Goal: Task Accomplishment & Management: Complete application form

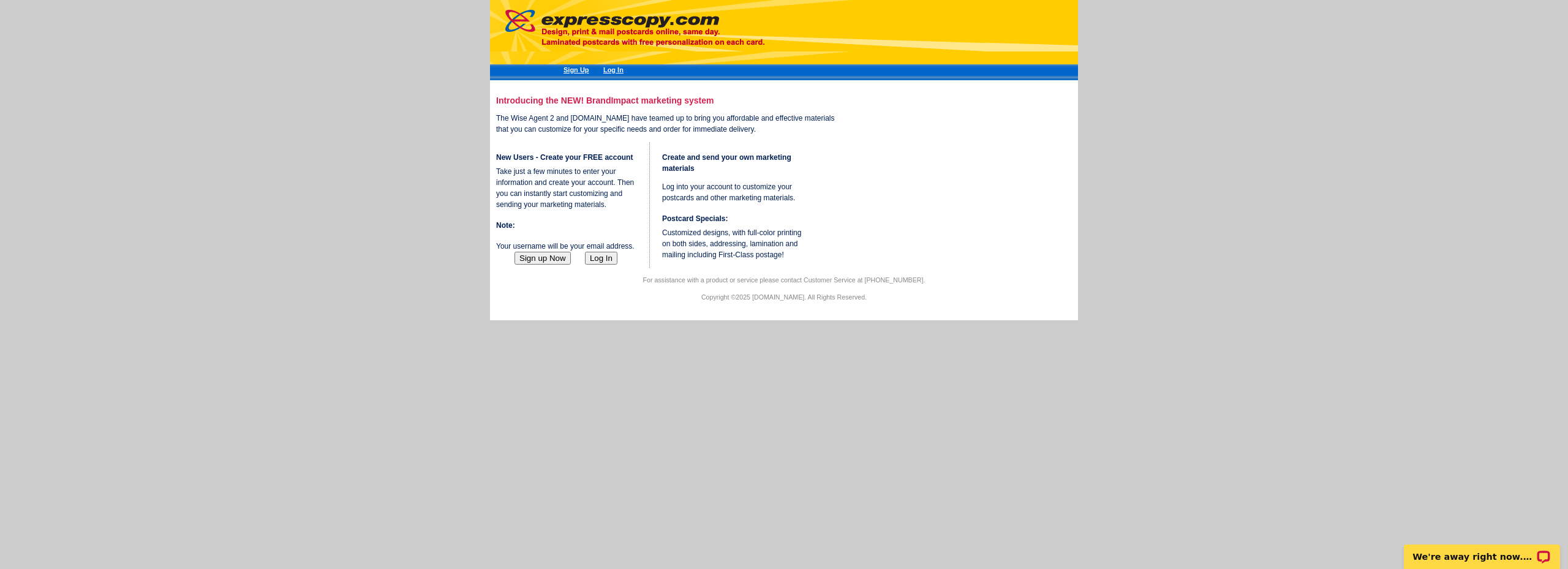
click at [548, 265] on button "Sign up Now" at bounding box center [543, 258] width 56 height 13
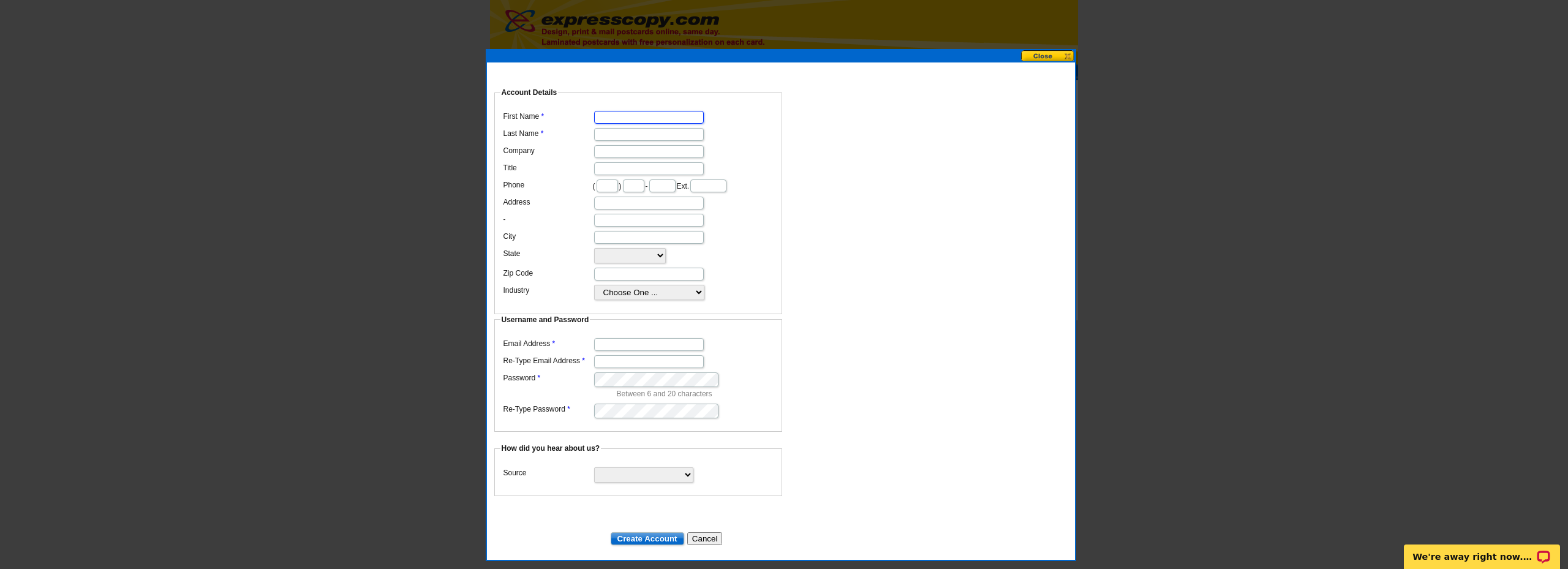
click at [629, 111] on input "First Name" at bounding box center [649, 117] width 110 height 13
type input "Z"
type input "[PERSON_NAME]"
type input "ACME Real EState Compnay"
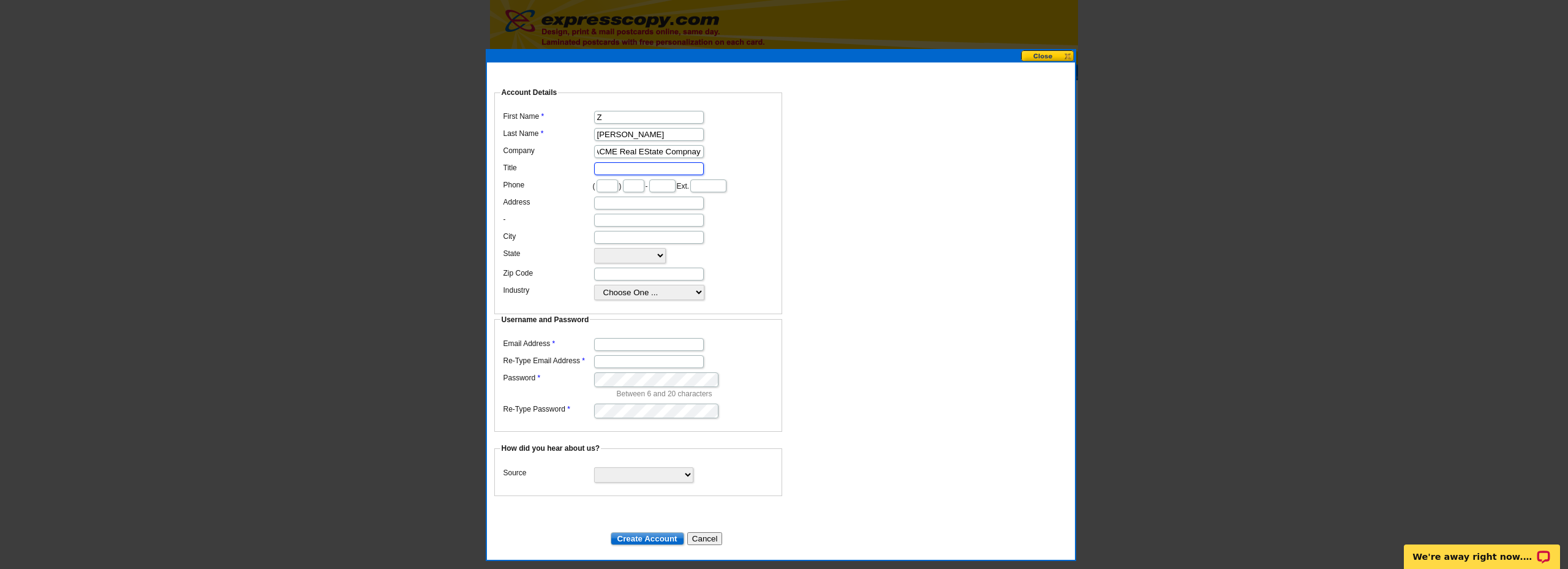
scroll to position [0, 0]
type input "Broker/Owner"
type input "770"
type input "688"
type input "7078"
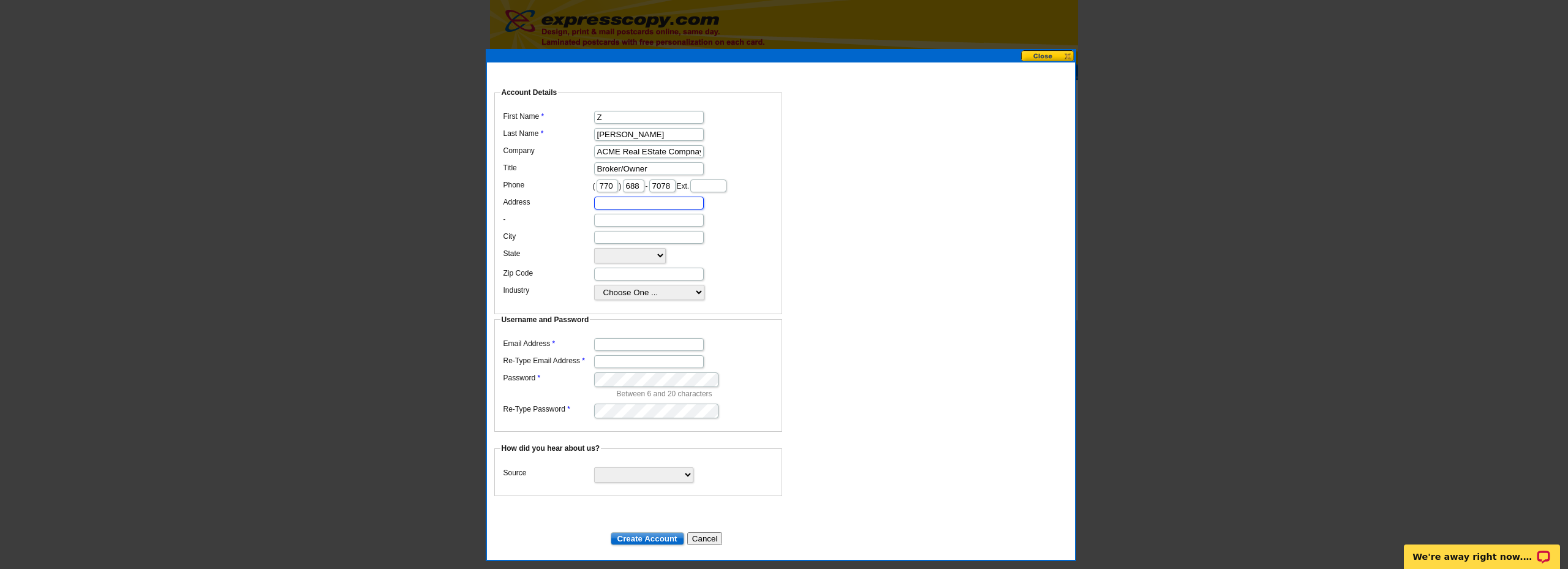
click at [658, 209] on input "Address" at bounding box center [649, 202] width 110 height 13
type input "[STREET_ADDRESS]"
type input "126 166"
type input "[GEOGRAPHIC_DATA]"
select select "GA"
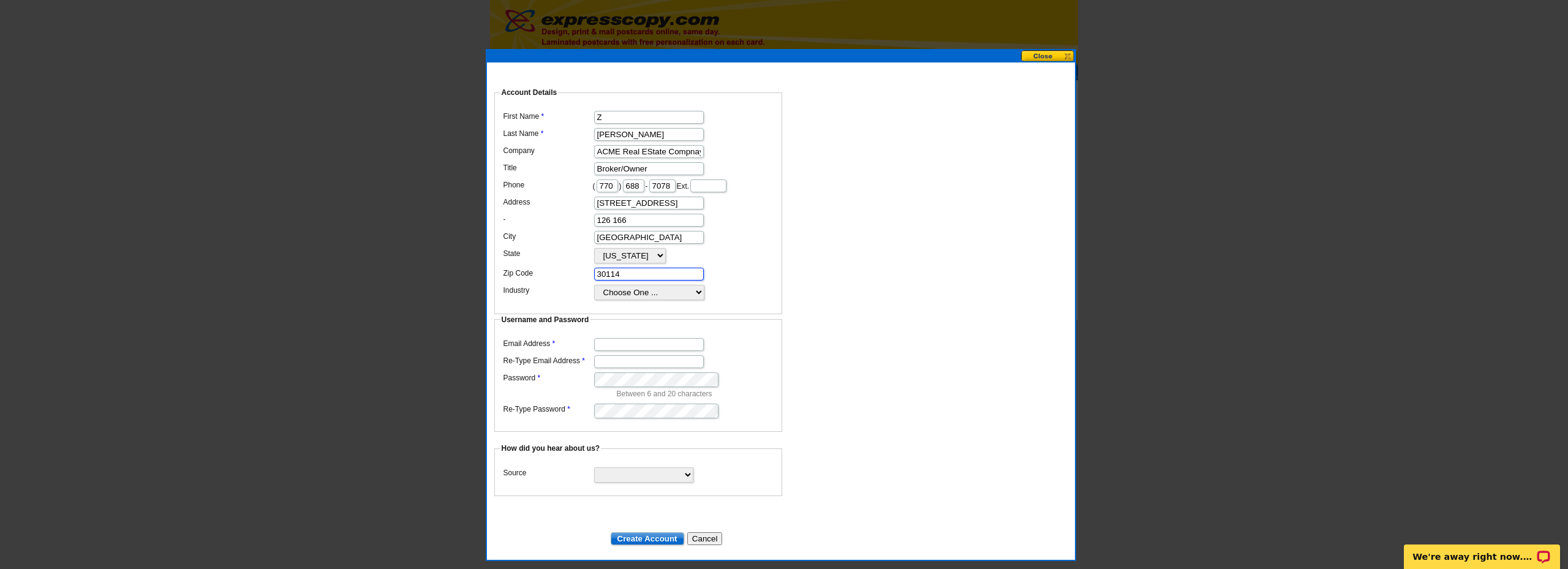
type input "30114"
select select "2"
click at [685, 300] on select "Choose One ... Residential Real Estate Accounting Agriculture Architecture Arts…" at bounding box center [649, 292] width 110 height 16
click at [594, 300] on select "Choose One ... Residential Real Estate Accounting Agriculture Architecture Arts…" at bounding box center [649, 292] width 110 height 16
click at [639, 351] on input "Email Address" at bounding box center [649, 344] width 110 height 13
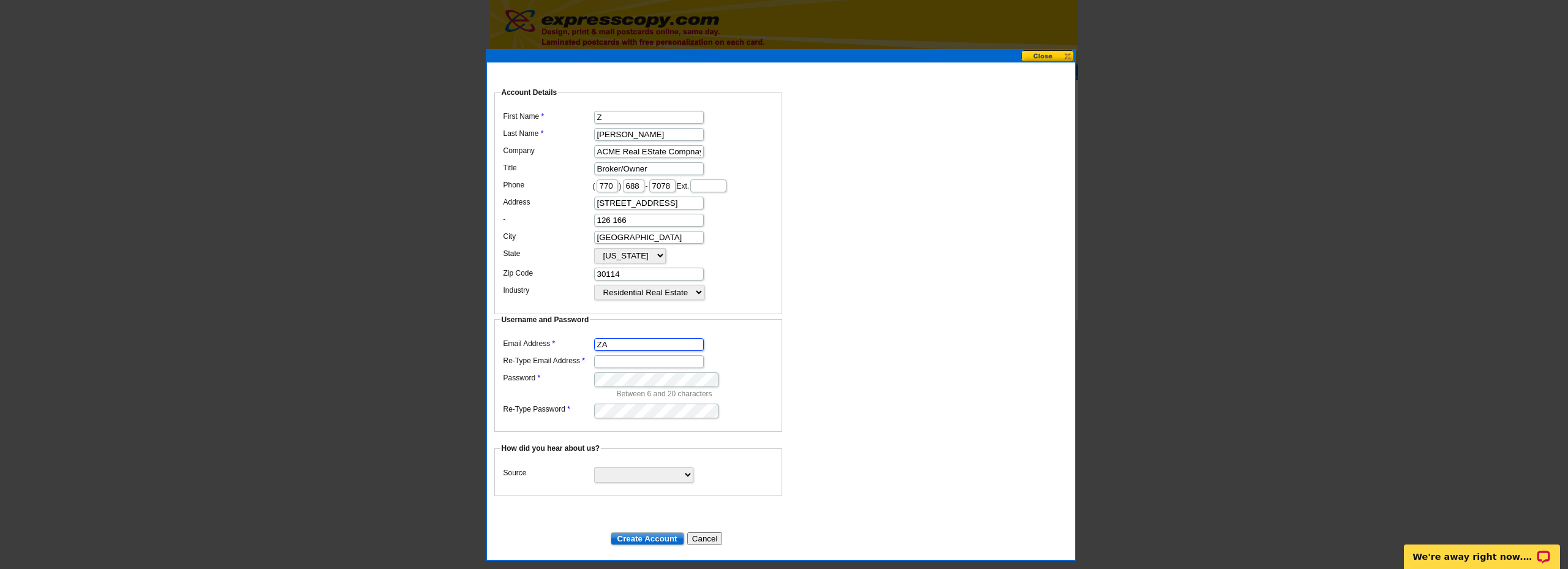
type input "Z"
type input "[PERSON_NAME][EMAIL_ADDRESS][DOMAIN_NAME]"
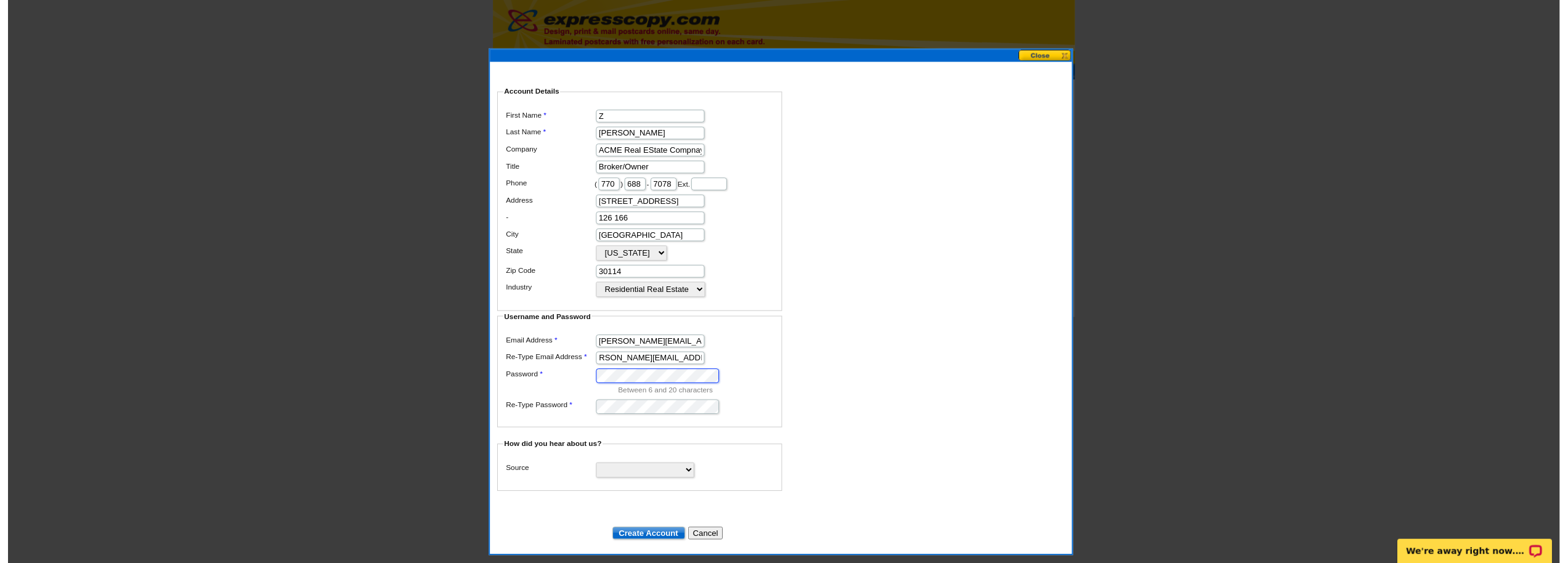
scroll to position [0, 0]
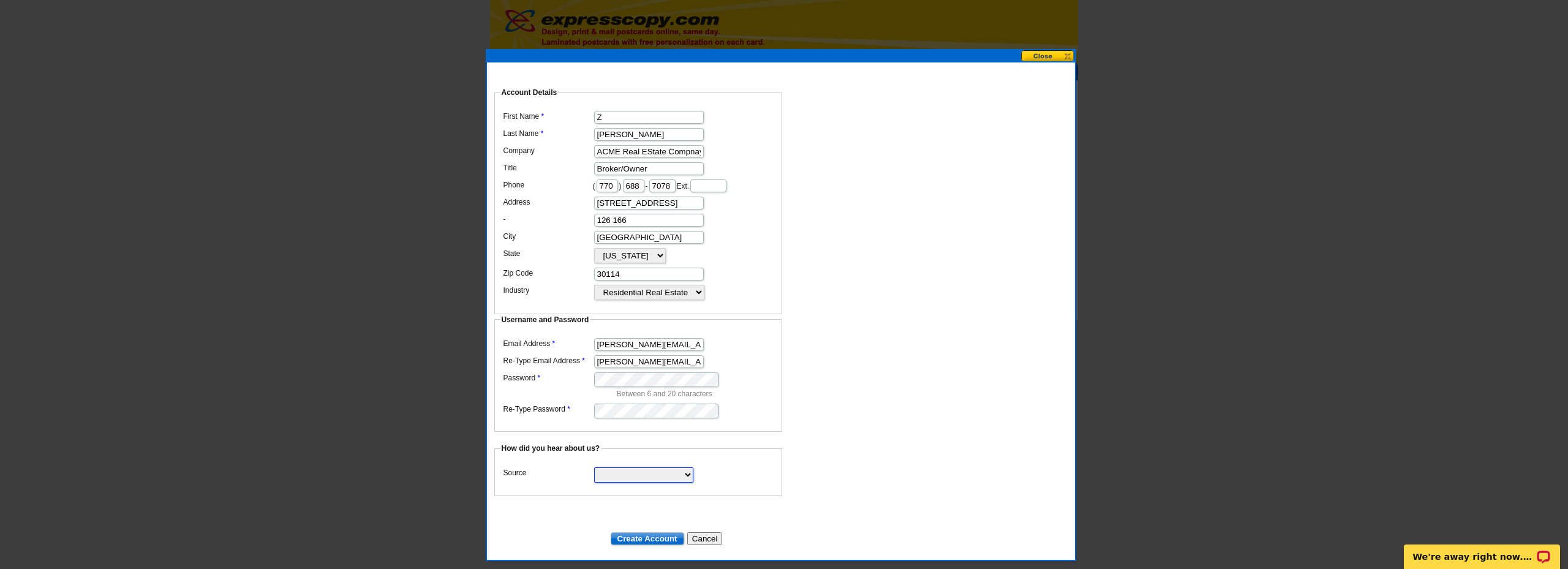
click at [639, 477] on select "Search Engine Television Ad Direct Mail Postcard Email Referred by a friend Oth…" at bounding box center [644, 475] width 100 height 16
select select "other"
click at [594, 471] on select "Search Engine Television Ad Direct Mail Postcard Email Referred by a friend Oth…" at bounding box center [644, 475] width 100 height 16
click at [659, 536] on input "Create Account" at bounding box center [647, 538] width 74 height 13
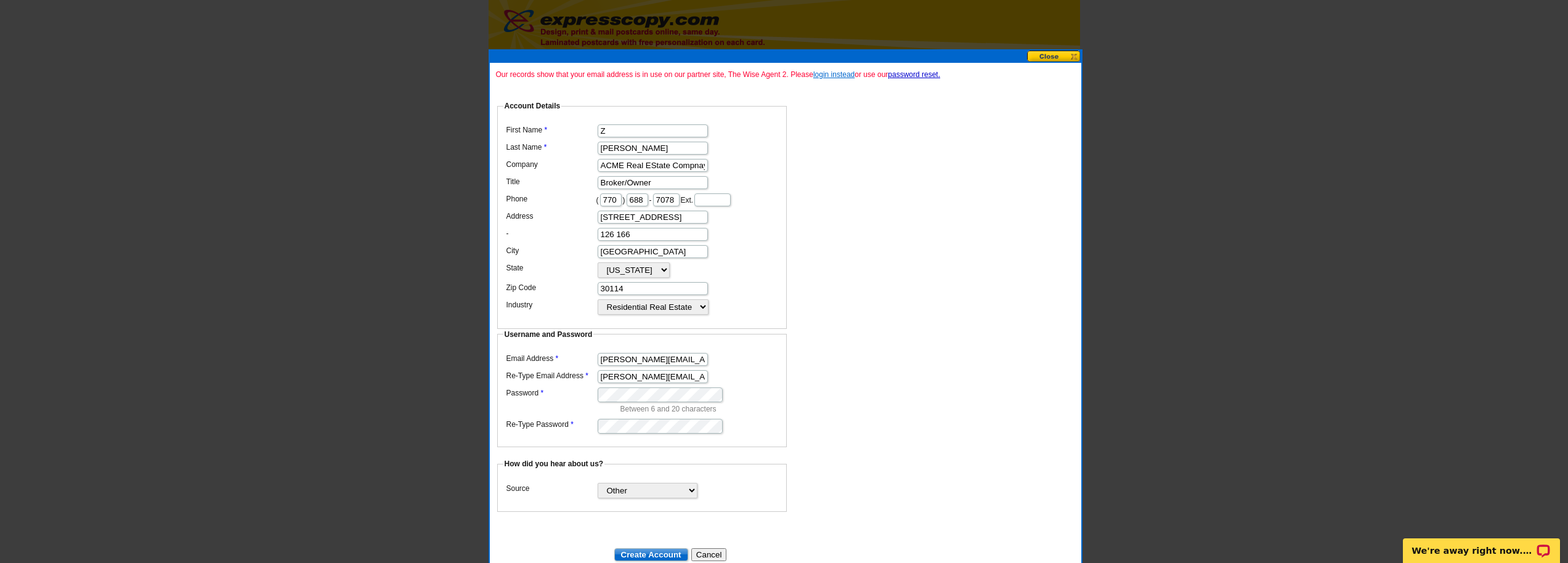
click at [846, 74] on link "login instead" at bounding box center [834, 75] width 41 height 9
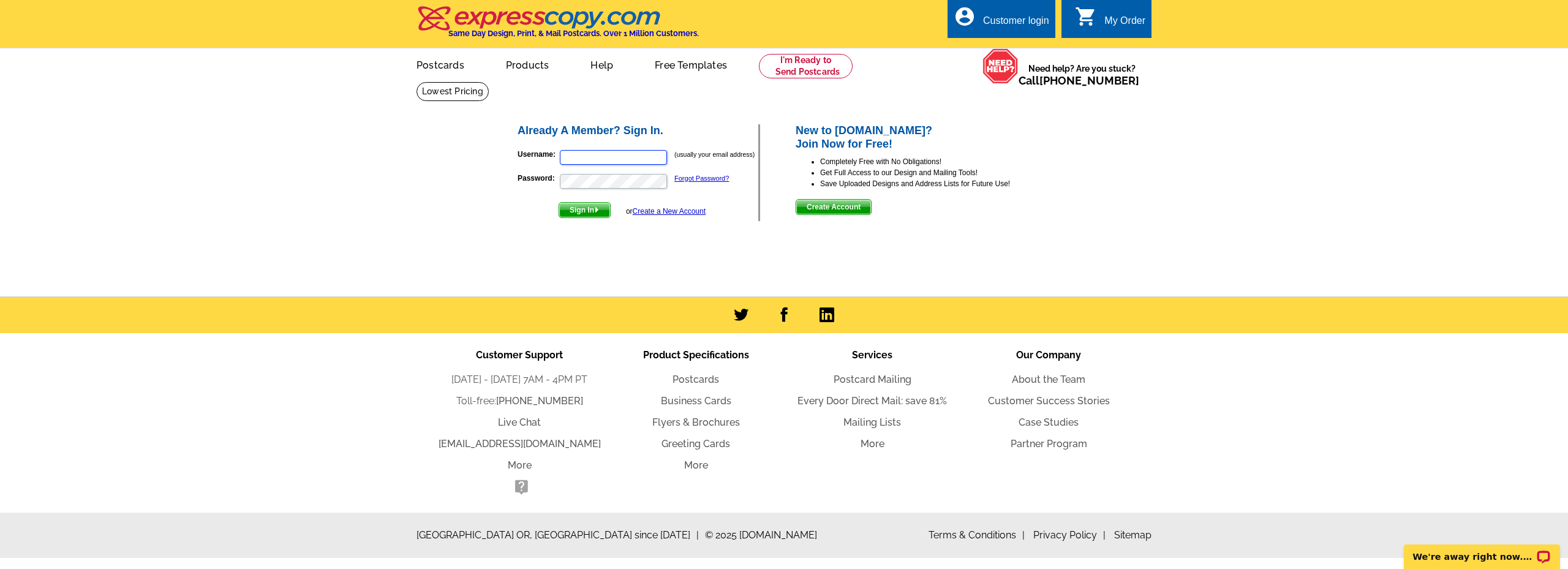
click at [612, 160] on input "Username:" at bounding box center [614, 157] width 107 height 15
type input "[PERSON_NAME][EMAIL_ADDRESS][DOMAIN_NAME]"
click at [584, 211] on span "Sign In" at bounding box center [584, 209] width 51 height 15
